Goal: Find specific page/section: Find specific page/section

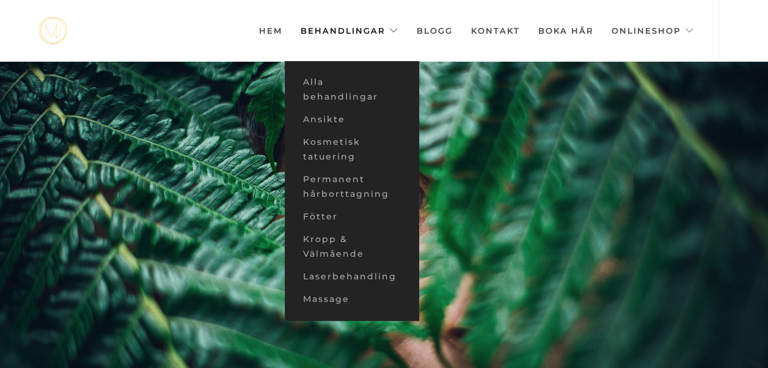
click at [334, 26] on link "Behandlingar" at bounding box center [350, 30] width 98 height 61
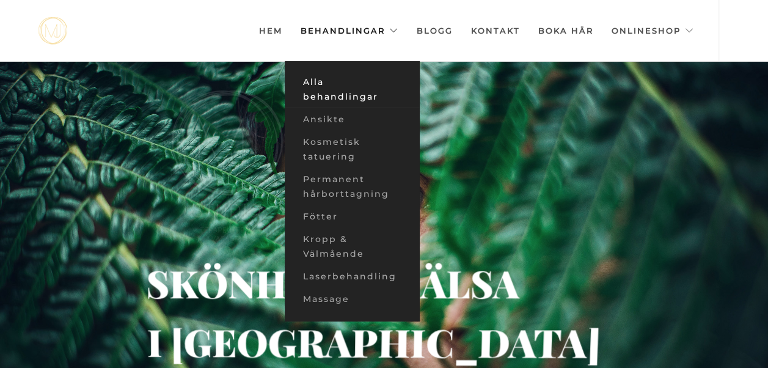
click at [327, 88] on link "Alla behandlingar" at bounding box center [352, 89] width 134 height 37
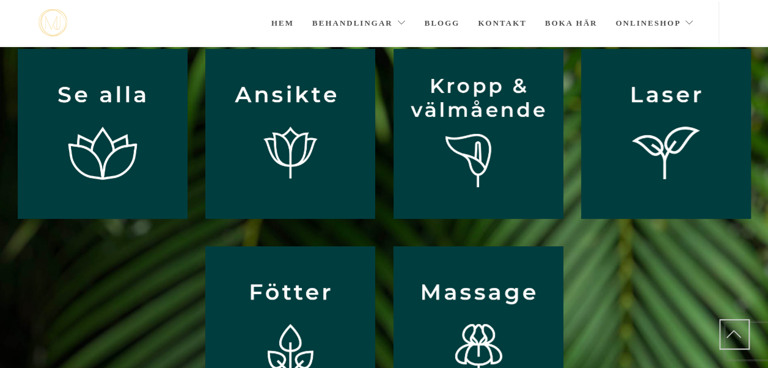
scroll to position [117, 0]
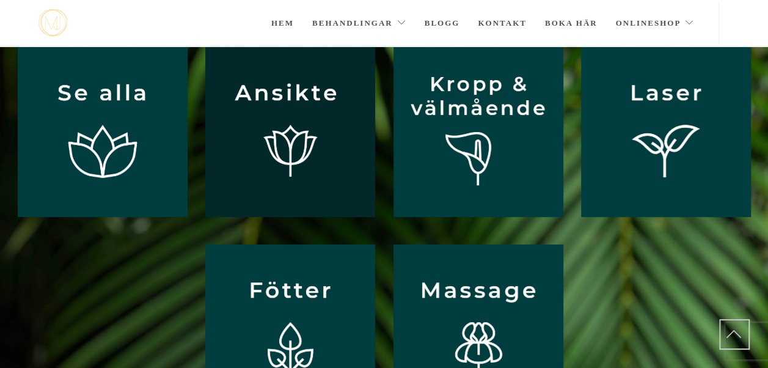
click at [298, 156] on img at bounding box center [290, 132] width 170 height 170
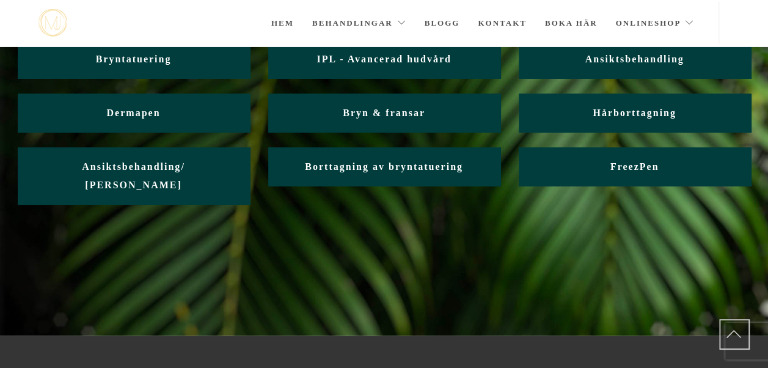
scroll to position [24, 0]
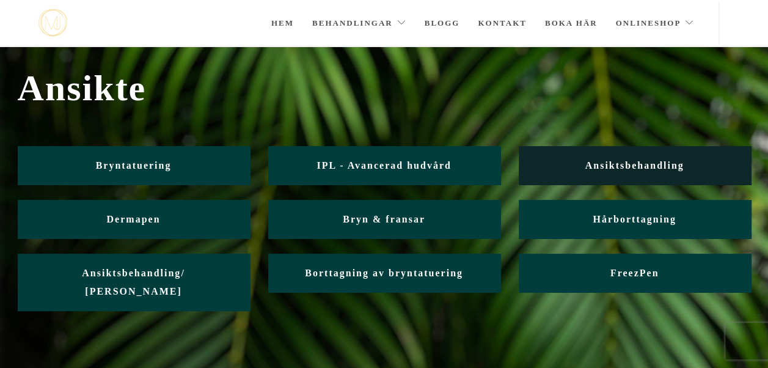
click at [607, 166] on span "Ansiktsbehandling" at bounding box center [634, 165] width 99 height 10
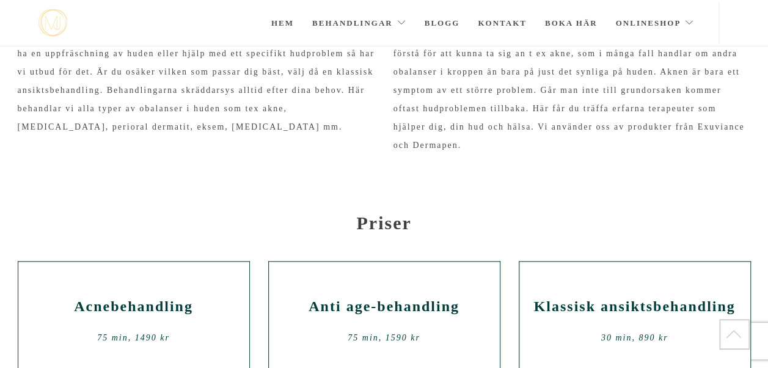
scroll to position [243, 0]
